Goal: Connect with others: Connect with others

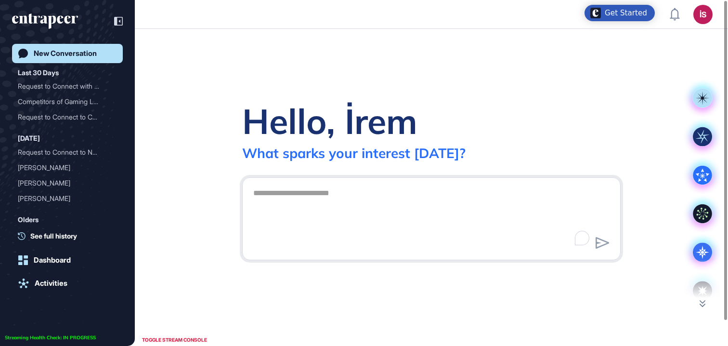
scroll to position [0, 0]
click at [59, 80] on div "Request to Connect with C..." at bounding box center [64, 86] width 92 height 15
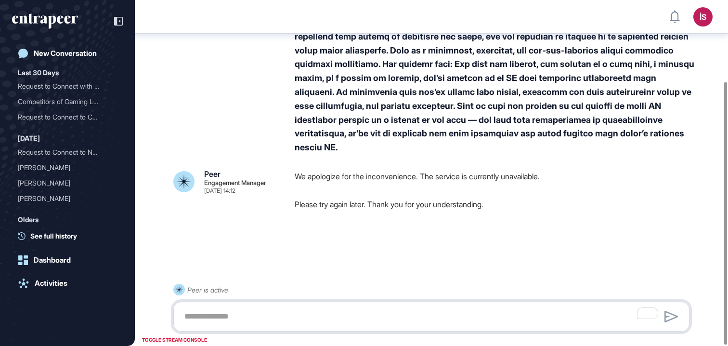
scroll to position [107, 0]
